Goal: Communication & Community: Answer question/provide support

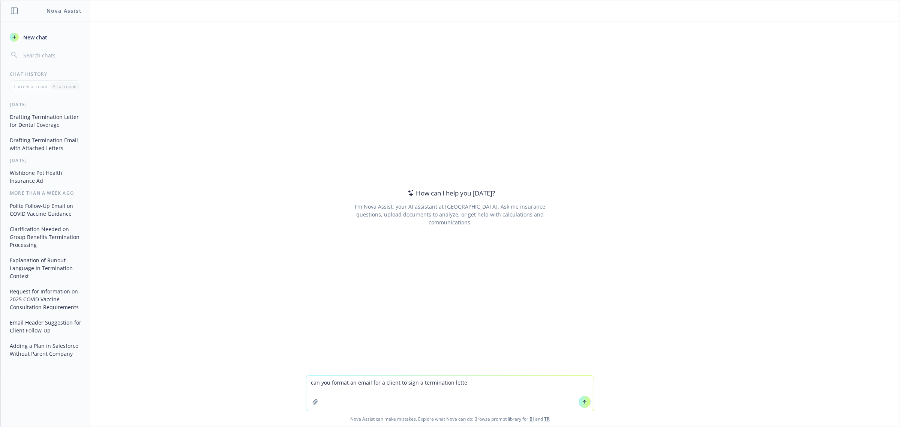
type textarea "can you format an email for a client to sign a termination letter"
